Goal: Task Accomplishment & Management: Use online tool/utility

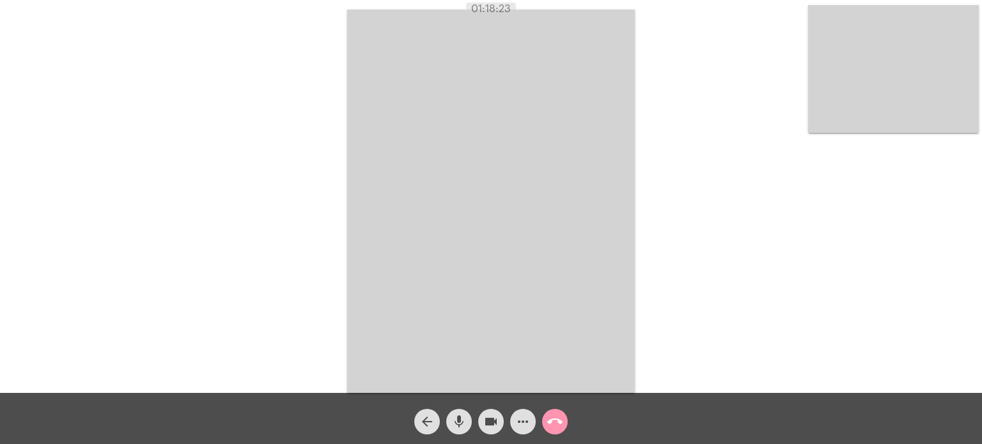
click at [558, 418] on mat-icon "call_end" at bounding box center [554, 421] width 15 height 15
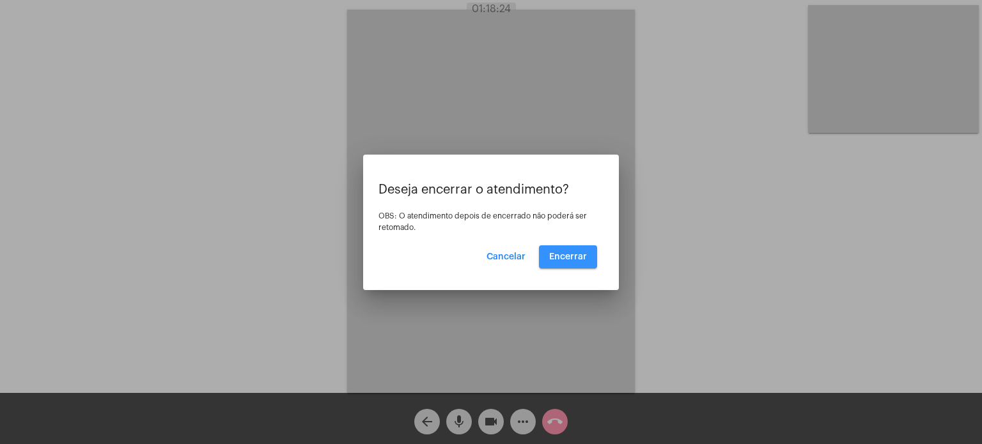
click at [577, 251] on button "Encerrar" at bounding box center [568, 257] width 58 height 23
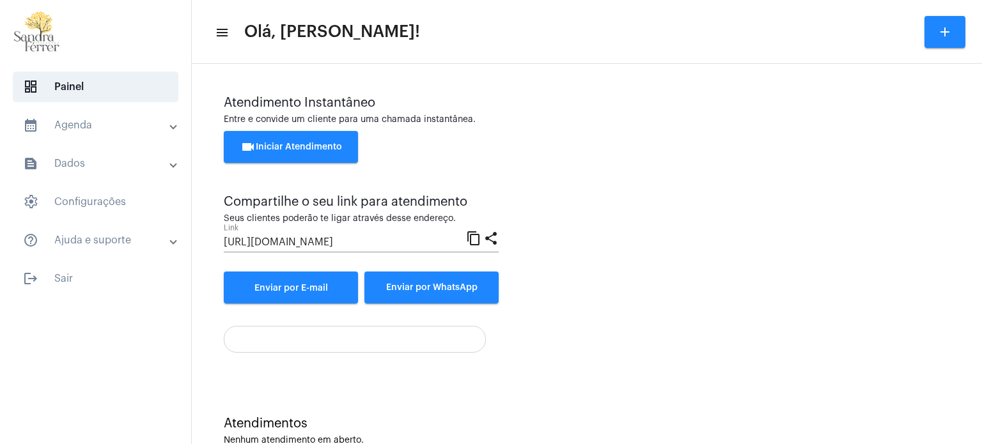
click at [315, 140] on button "videocam Iniciar Atendimento" at bounding box center [291, 147] width 134 height 32
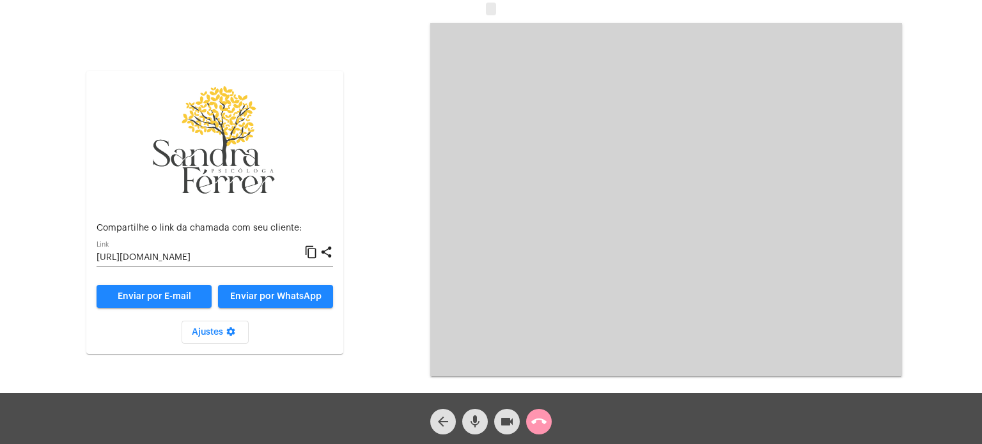
click at [309, 253] on mat-icon "content_copy" at bounding box center [310, 252] width 13 height 15
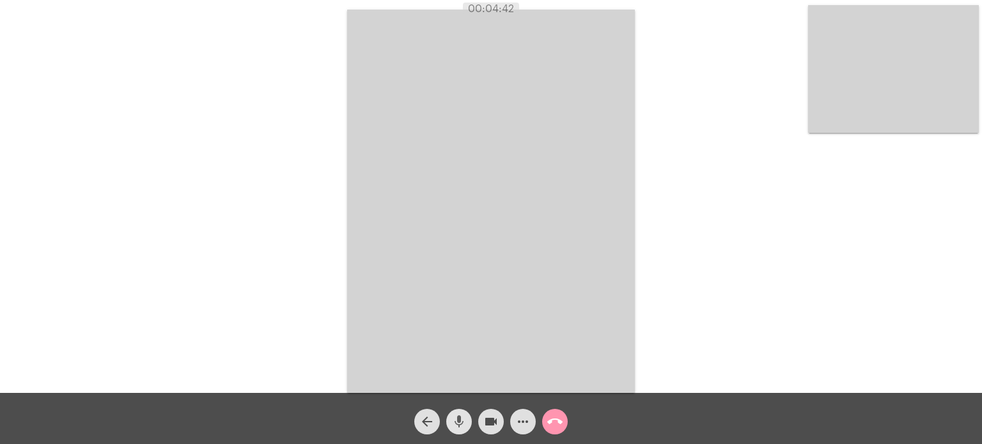
click at [453, 415] on mat-icon "mic" at bounding box center [458, 421] width 15 height 15
click at [455, 428] on mat-icon "mic_off" at bounding box center [458, 421] width 15 height 15
click at [459, 411] on span "mic" at bounding box center [458, 422] width 15 height 26
click at [455, 419] on mat-icon "mic_off" at bounding box center [458, 421] width 15 height 15
